Goal: Task Accomplishment & Management: Use online tool/utility

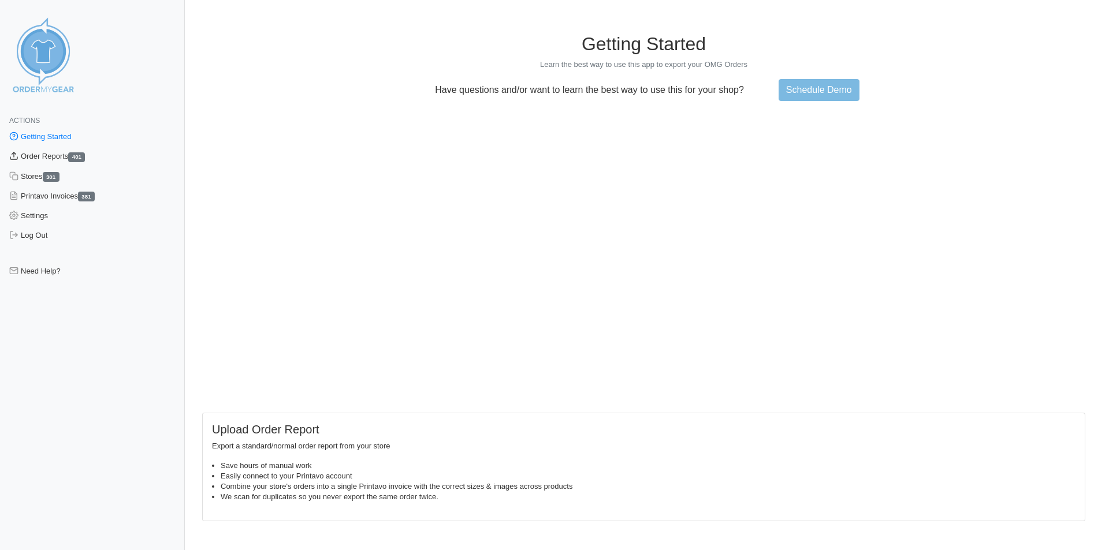
click at [49, 153] on link "Order Reports 401" at bounding box center [92, 157] width 185 height 20
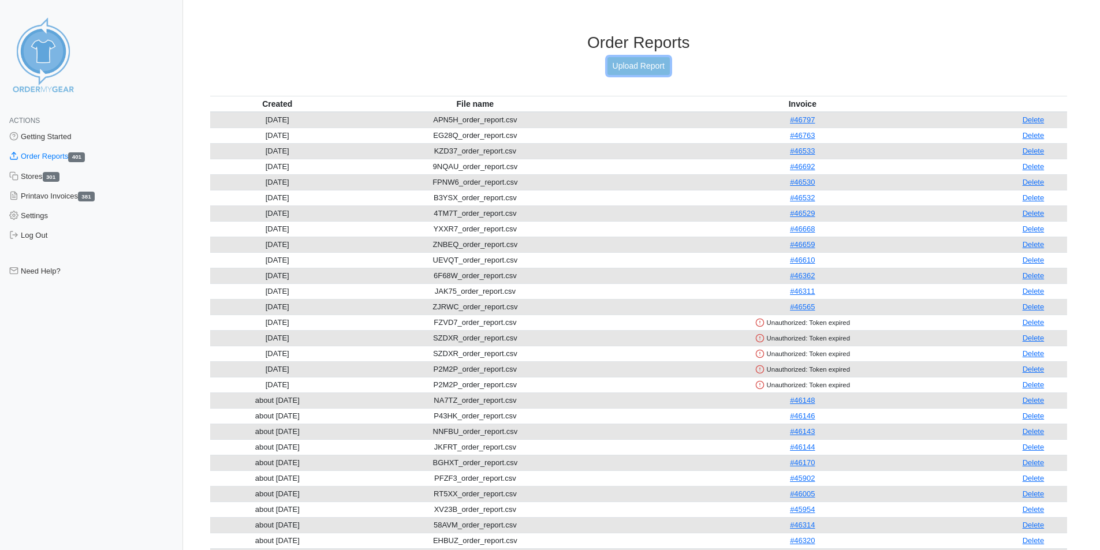
click at [648, 66] on link "Upload Report" at bounding box center [639, 66] width 62 height 18
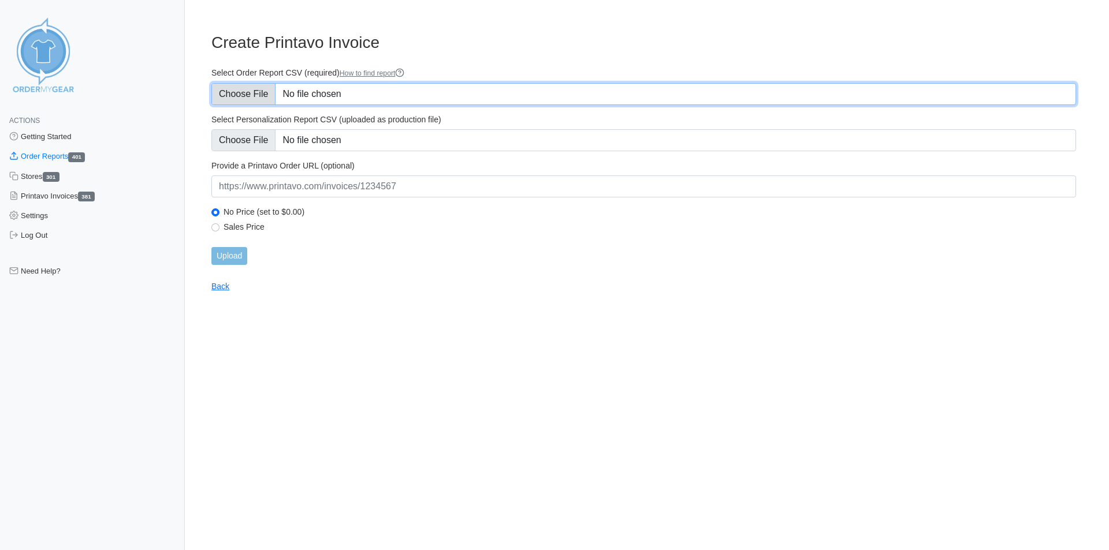
click at [247, 92] on input "Select Order Report CSV (required) How to find report" at bounding box center [643, 94] width 865 height 22
type input "C:\fakepath\JXEUE_order_report.csv"
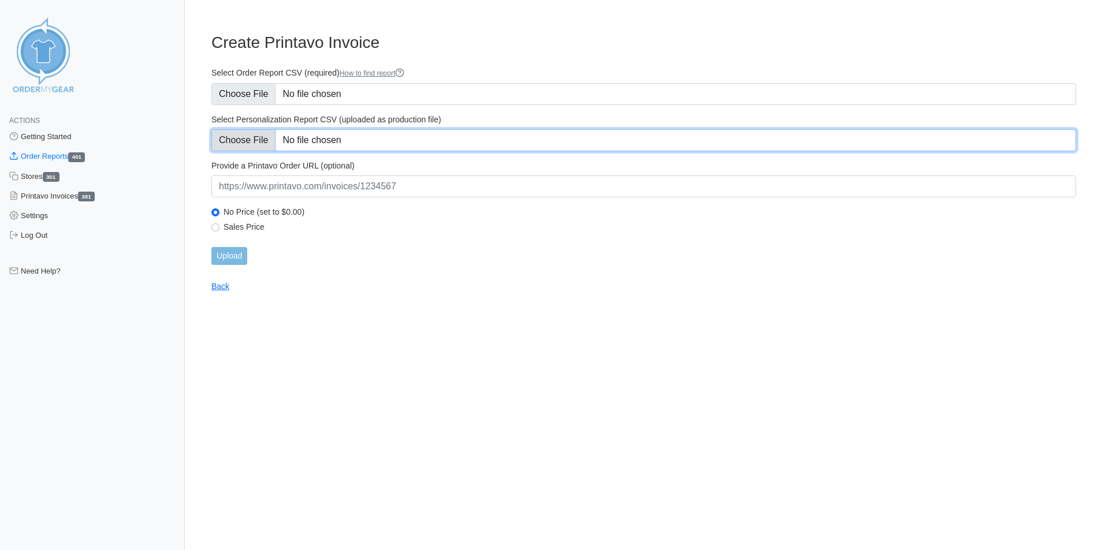
click at [251, 137] on input "Select Personalization Report CSV (uploaded as production file)" at bounding box center [643, 140] width 865 height 22
type input "C:\fakepath\JXEUE_personalization_report.csv"
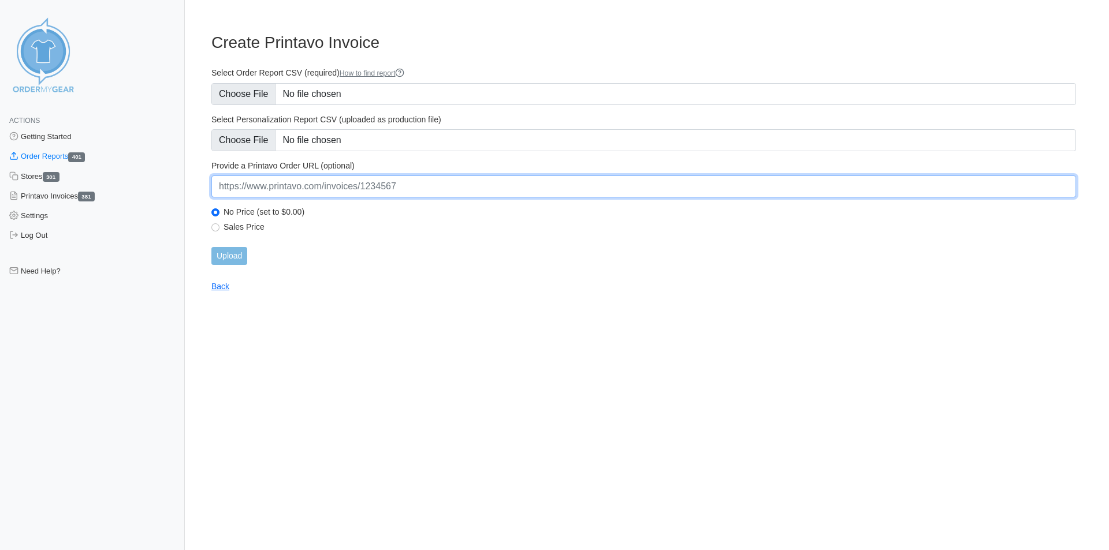
click at [378, 188] on input "url" at bounding box center [643, 187] width 865 height 22
paste input "https://www.printavo.com/invoices/20090369"
type input "https://www.printavo.com/invoices/20090369"
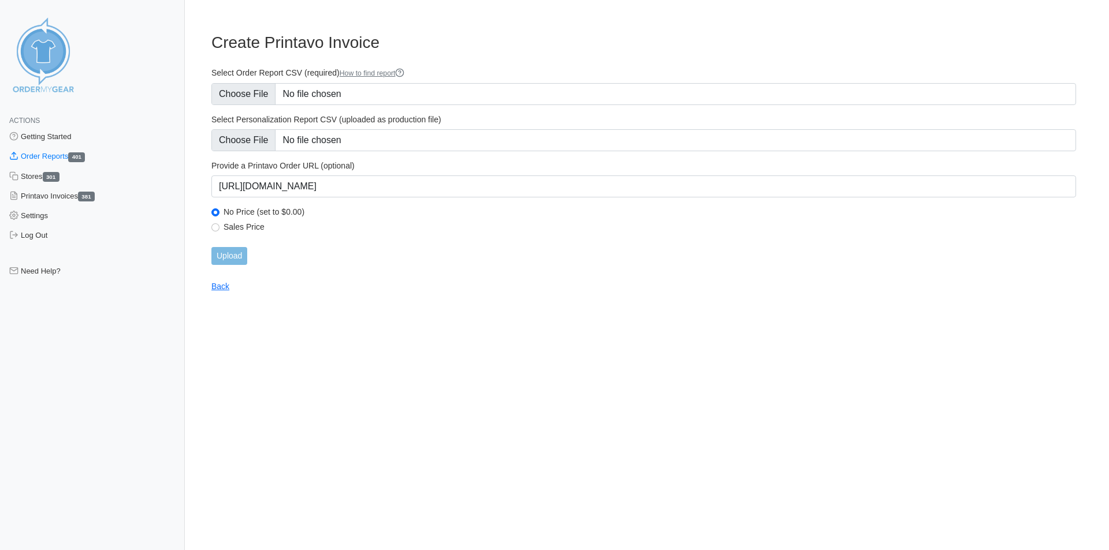
click at [376, 294] on html "Actions Getting Started Order Reports 401 Stores 301 Printavo Invoices 381 Sett…" at bounding box center [554, 155] width 1109 height 311
click at [235, 255] on input "Upload" at bounding box center [229, 256] width 36 height 18
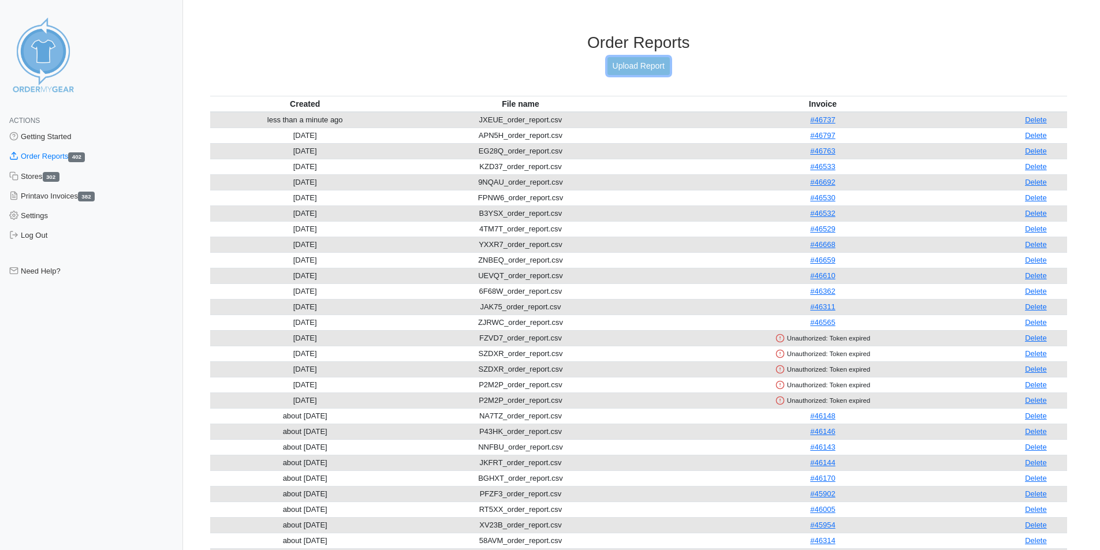
click at [646, 58] on link "Upload Report" at bounding box center [639, 66] width 62 height 18
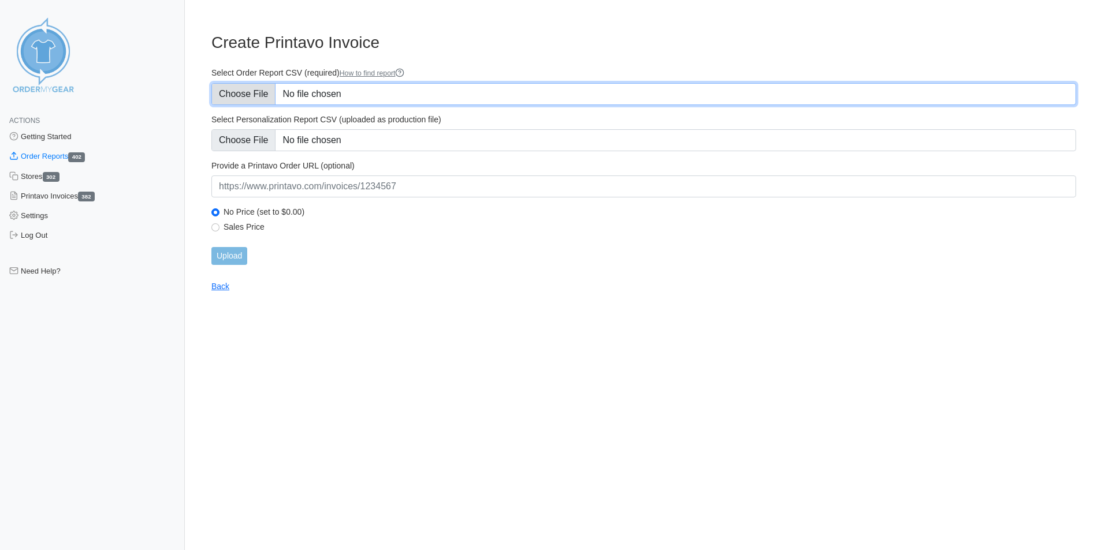
click at [239, 100] on input "Select Order Report CSV (required) How to find report" at bounding box center [643, 94] width 865 height 22
type input "C:\fakepath\JP3UQ_order_report.csv"
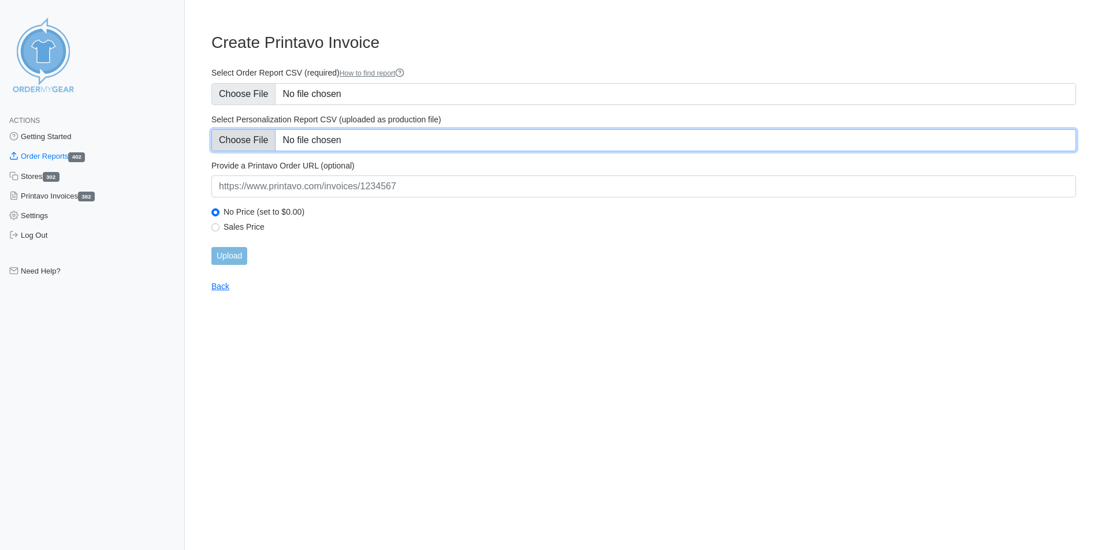
click at [265, 143] on input "Select Personalization Report CSV (uploaded as production file)" at bounding box center [643, 140] width 865 height 22
type input "C:\fakepath\JP3UQ_personalization_report.csv"
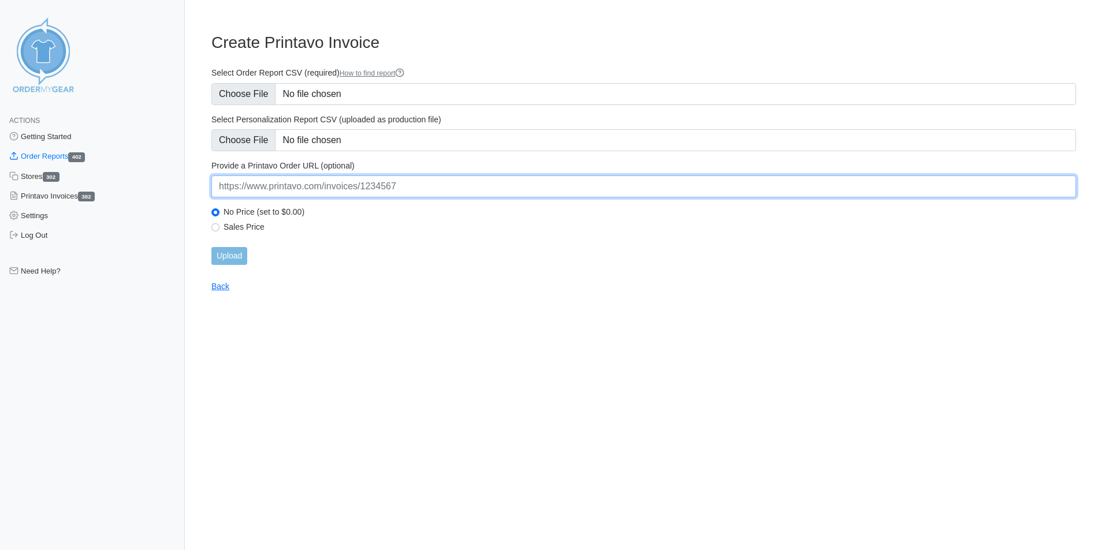
click at [466, 191] on input "url" at bounding box center [643, 187] width 865 height 22
paste input "https://www.printavo.com/invoices/20270059"
type input "https://www.printavo.com/invoices/20270059"
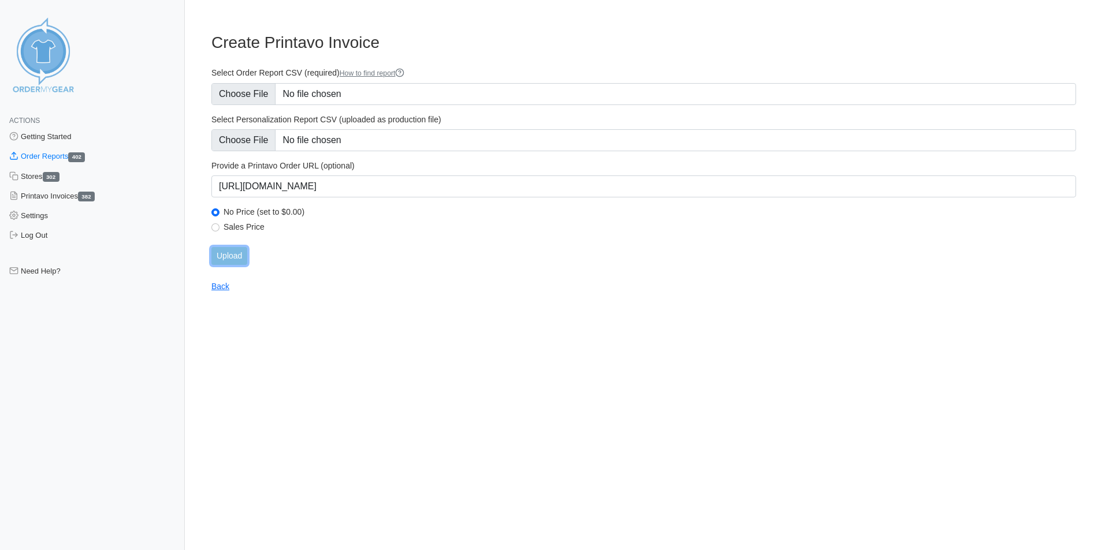
click at [244, 255] on input "Upload" at bounding box center [229, 256] width 36 height 18
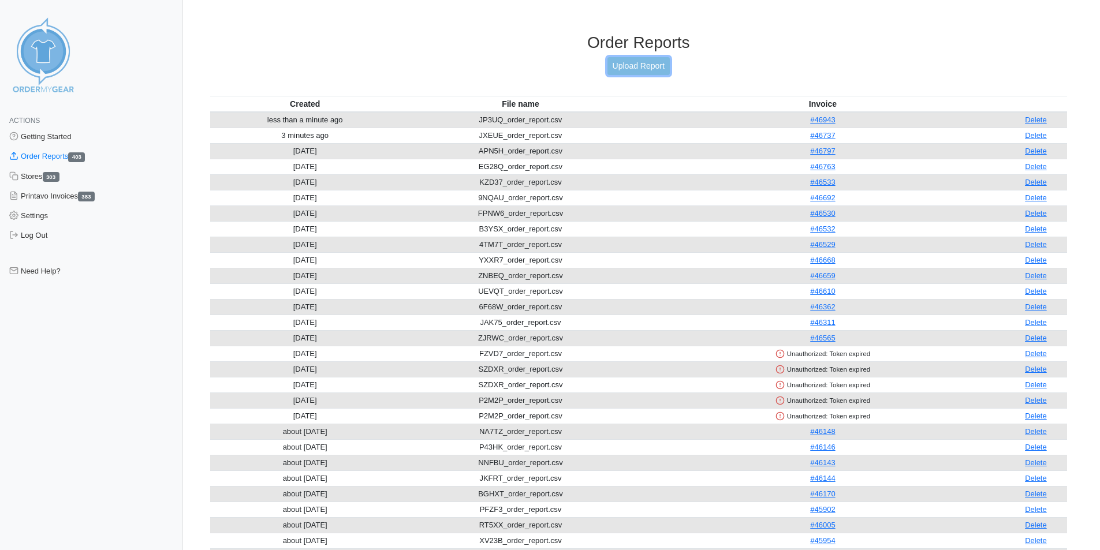
click at [635, 70] on link "Upload Report" at bounding box center [639, 66] width 62 height 18
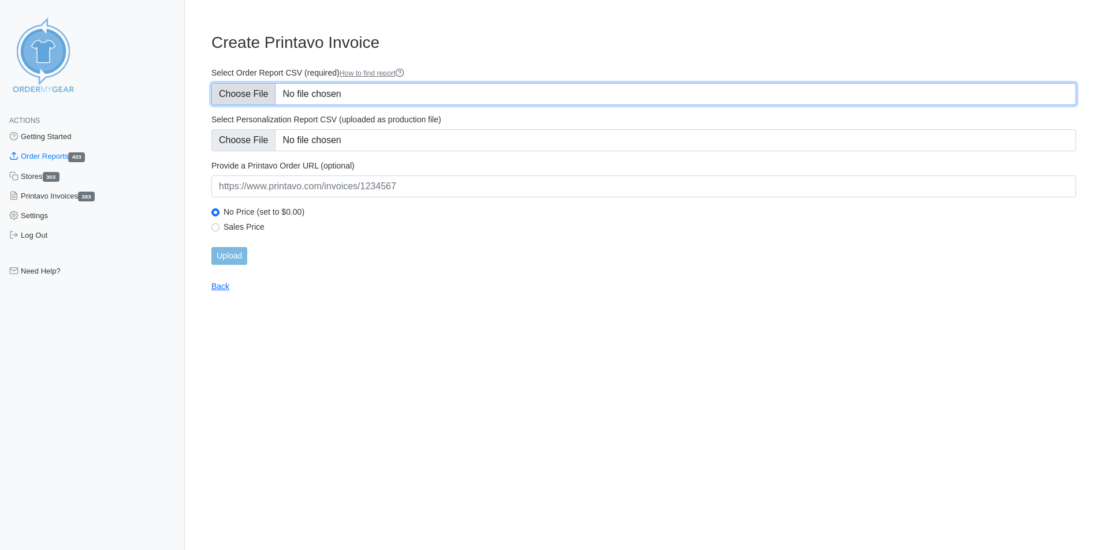
click at [262, 96] on input "Select Order Report CSV (required) How to find report" at bounding box center [643, 94] width 865 height 22
type input "C:\fakepath\E5MT7_order_report.csv"
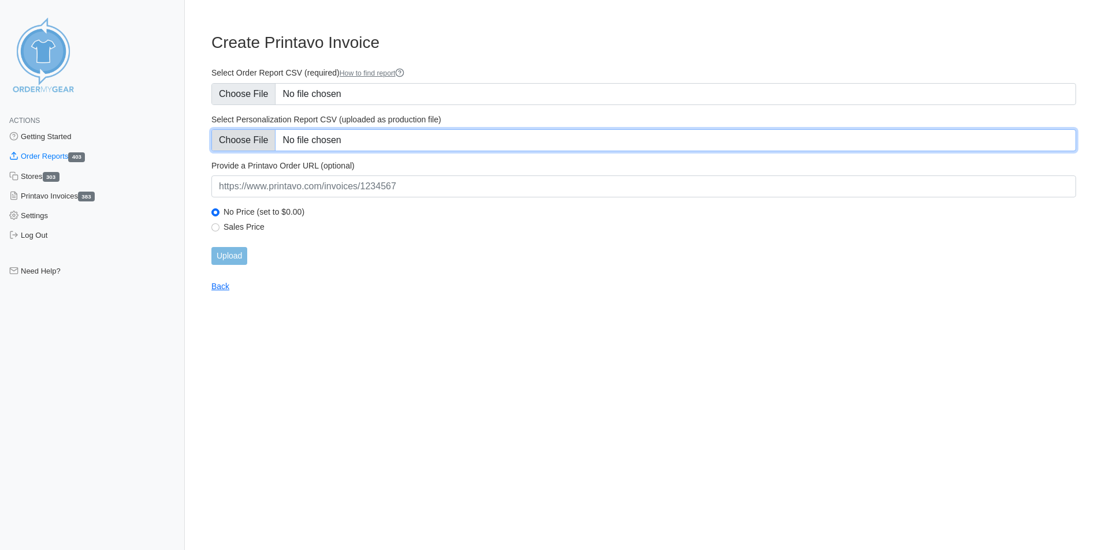
click at [249, 141] on input "Select Personalization Report CSV (uploaded as production file)" at bounding box center [643, 140] width 865 height 22
type input "C:\fakepath\E5MT7_personalization_report.csv"
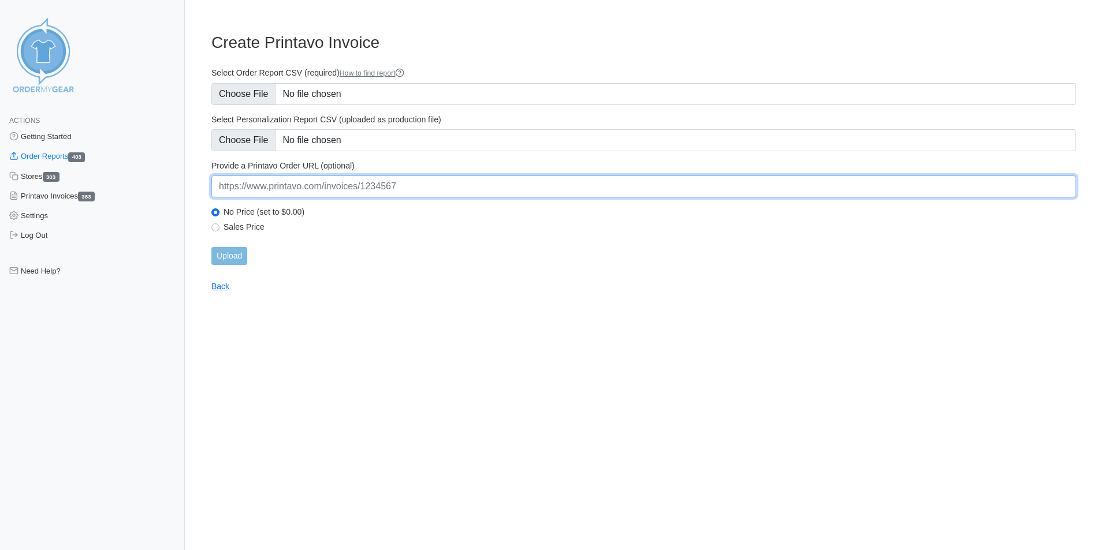
click at [349, 184] on input "url" at bounding box center [643, 187] width 865 height 22
paste input "https://www.printavo.com/invoices/20090228"
type input "https://www.printavo.com/invoices/20090228"
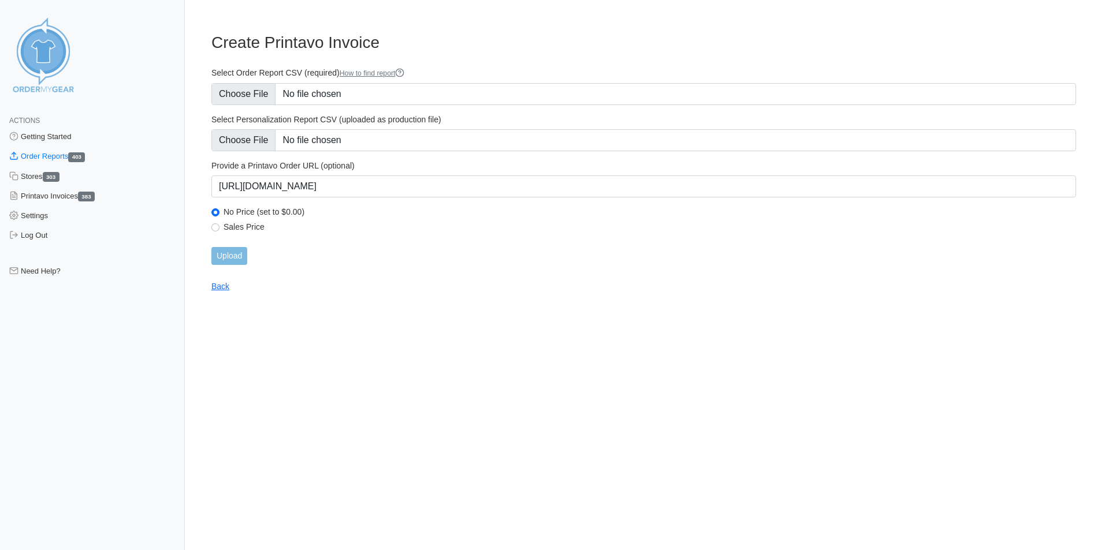
click at [259, 282] on main "Create Printavo Invoice Select Order Report CSV (required) How to find report S…" at bounding box center [644, 155] width 892 height 273
click at [239, 251] on input "Upload" at bounding box center [229, 256] width 36 height 18
